Goal: Go to known website: Access a specific website the user already knows

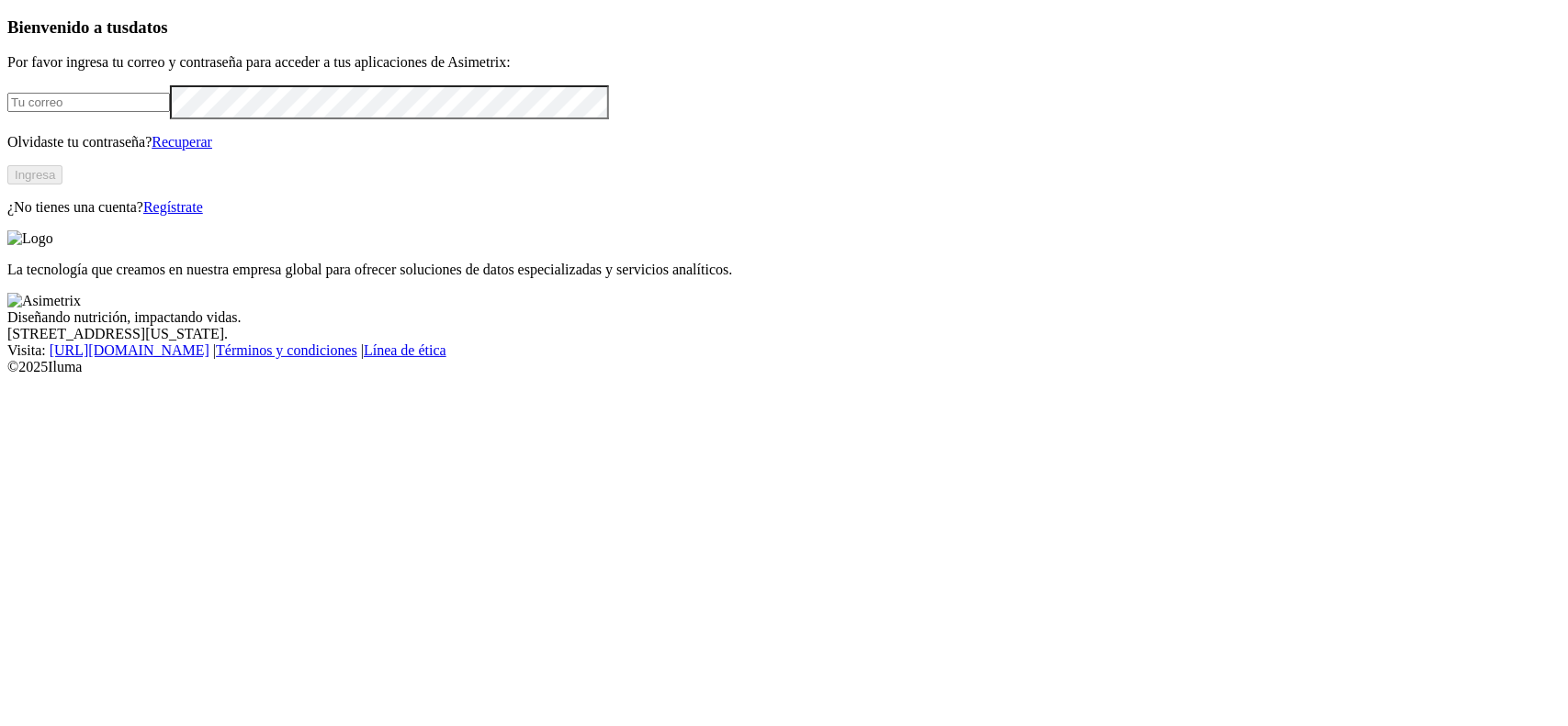
type input "juan.rativa@aliar.com.co"
click at [63, 185] on button "Ingresa" at bounding box center [35, 175] width 55 height 19
